Goal: Use online tool/utility: Utilize a website feature to perform a specific function

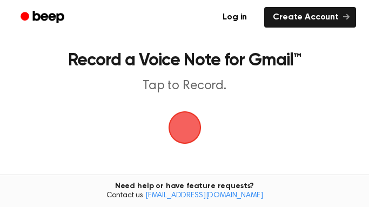
click at [180, 124] on span "button" at bounding box center [184, 127] width 46 height 46
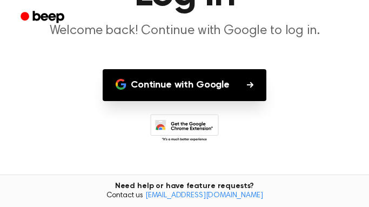
scroll to position [107, 0]
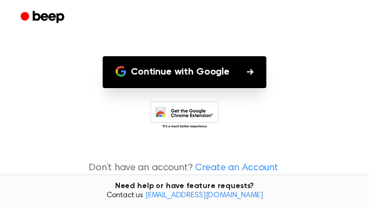
click at [209, 74] on button "Continue with Google" at bounding box center [184, 72] width 163 height 32
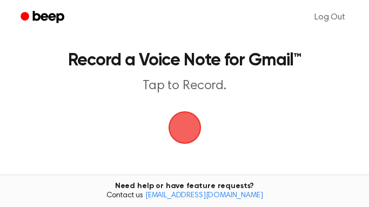
click at [189, 120] on span "button" at bounding box center [184, 127] width 55 height 55
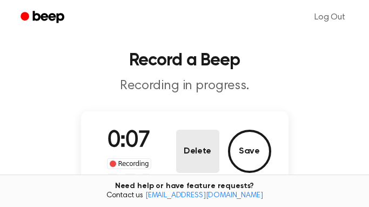
click at [205, 166] on button "Delete" at bounding box center [197, 150] width 43 height 43
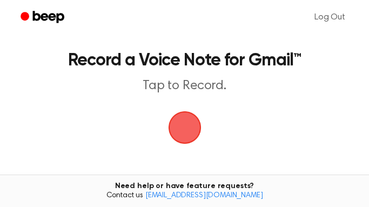
click at [193, 138] on span "button" at bounding box center [184, 127] width 35 height 35
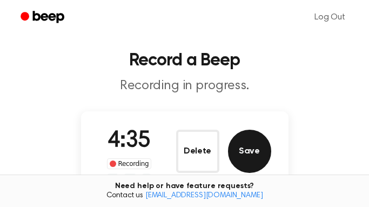
click at [245, 156] on button "Save" at bounding box center [249, 150] width 43 height 43
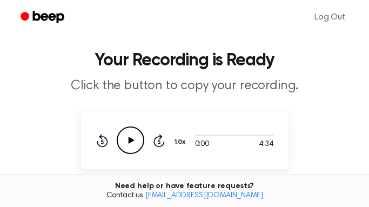
click at [126, 137] on icon "Play Audio" at bounding box center [131, 140] width 28 height 28
click at [134, 138] on icon "Pause Audio" at bounding box center [131, 140] width 28 height 28
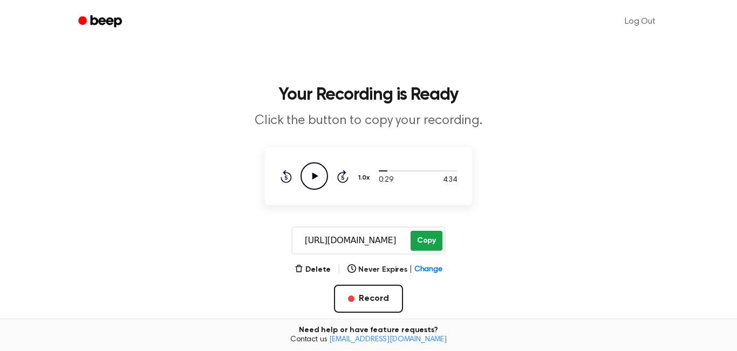
click at [368, 206] on button "Copy" at bounding box center [427, 241] width 32 height 20
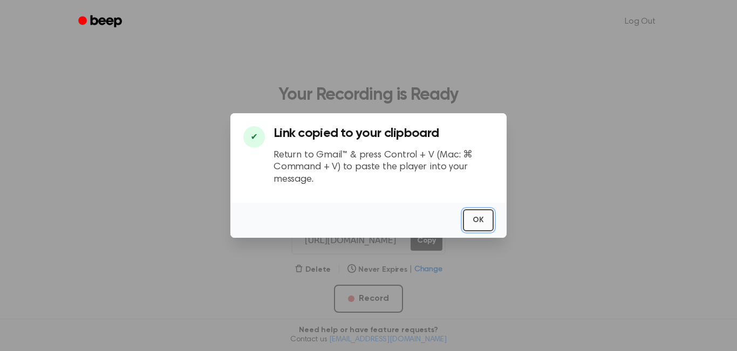
click at [368, 206] on button "OK" at bounding box center [478, 220] width 31 height 22
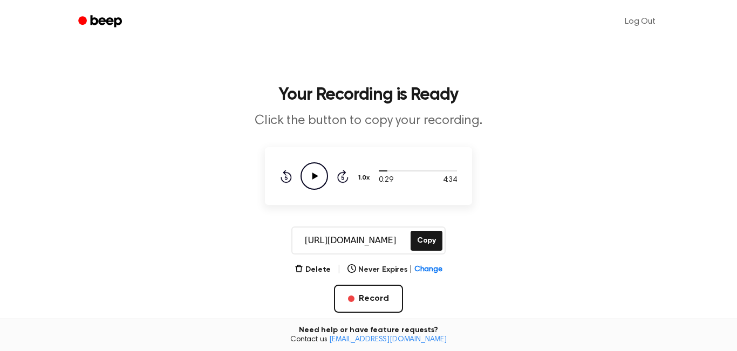
click at [316, 174] on icon "Play Audio" at bounding box center [315, 176] width 28 height 28
click at [316, 174] on icon at bounding box center [314, 176] width 5 height 7
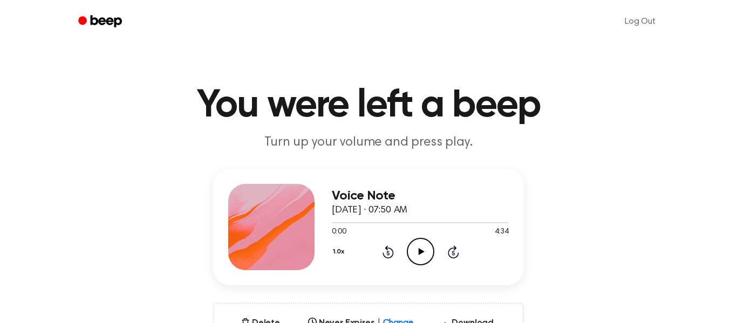
click at [415, 246] on icon "Play Audio" at bounding box center [421, 252] width 28 height 28
click at [415, 246] on icon "Pause Audio" at bounding box center [421, 252] width 28 height 28
